Goal: Task Accomplishment & Management: Manage account settings

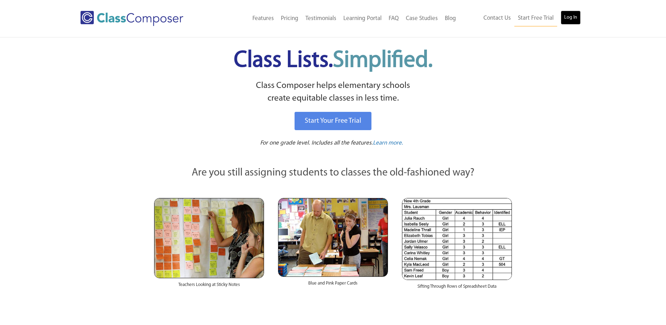
click at [575, 17] on link "Log In" at bounding box center [571, 18] width 20 height 14
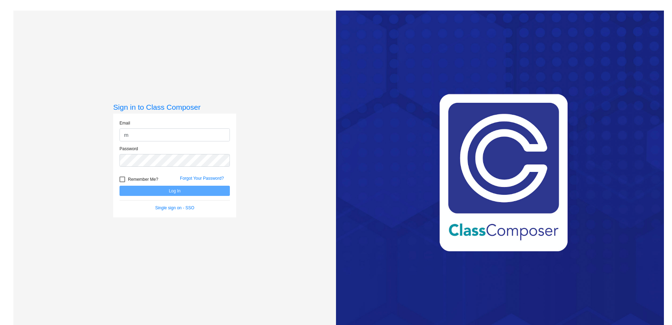
type input "[PERSON_NAME][EMAIL_ADDRESS][PERSON_NAME][PERSON_NAME][DOMAIN_NAME]"
click at [125, 176] on label "Remember Me?" at bounding box center [138, 179] width 39 height 8
click at [122, 182] on input "Remember Me?" at bounding box center [122, 182] width 0 height 0
checkbox input "true"
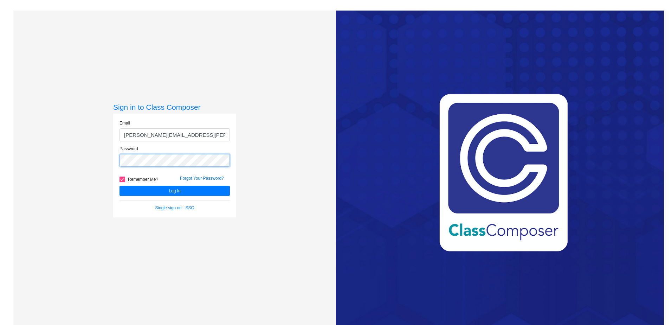
click at [119, 185] on button "Log In" at bounding box center [174, 190] width 110 height 10
